Goal: Information Seeking & Learning: Learn about a topic

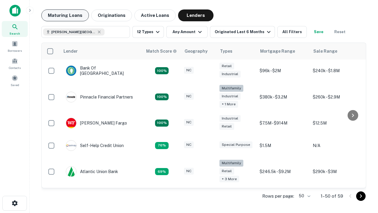
click at [65, 15] on button "Maturing Loans" at bounding box center [65, 15] width 48 height 12
